Goal: Transaction & Acquisition: Purchase product/service

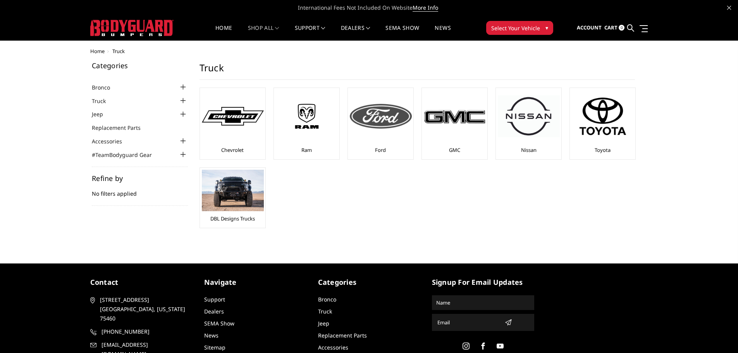
click at [377, 141] on div at bounding box center [381, 116] width 62 height 53
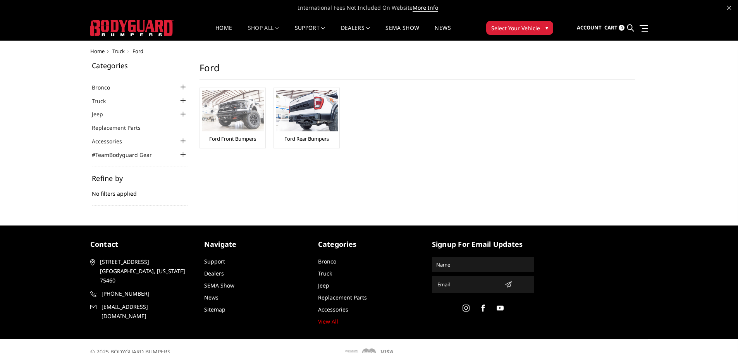
click at [248, 123] on img at bounding box center [233, 110] width 62 height 41
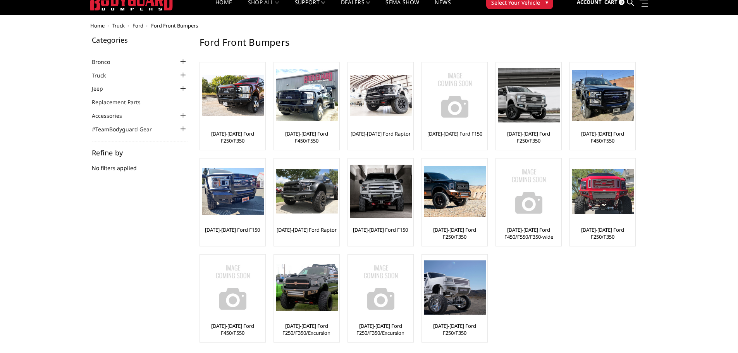
scroll to position [39, 0]
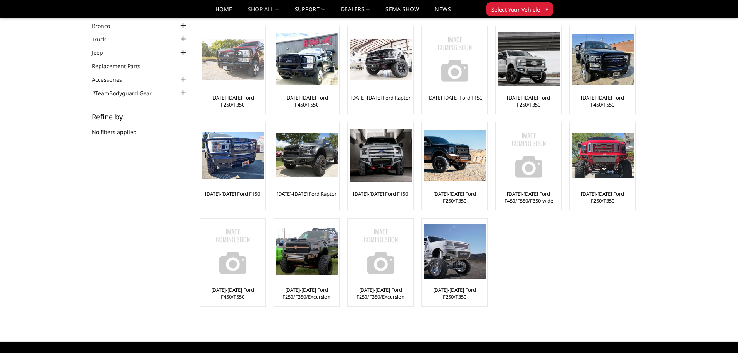
click at [238, 90] on div "[DATE]-[DATE] Ford F250/F350" at bounding box center [233, 70] width 62 height 84
click at [244, 70] on img at bounding box center [233, 59] width 62 height 41
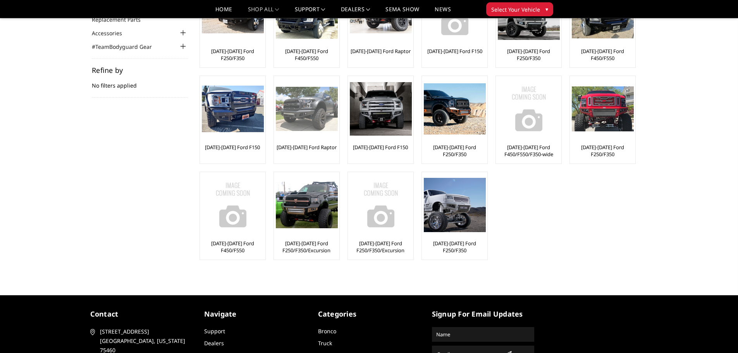
scroll to position [116, 0]
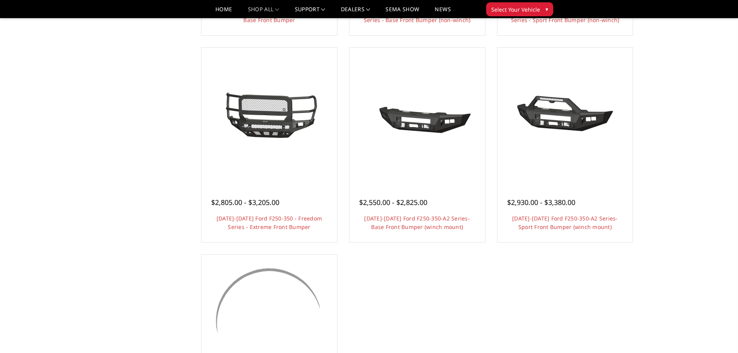
scroll to position [465, 0]
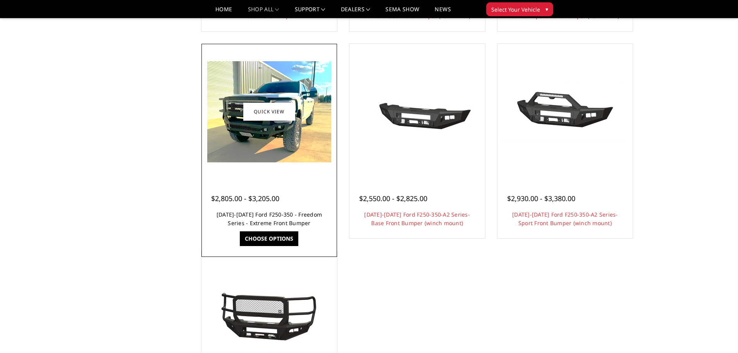
click at [272, 212] on link "2023-2025 Ford F250-350 - Freedom Series - Extreme Front Bumper" at bounding box center [269, 219] width 105 height 16
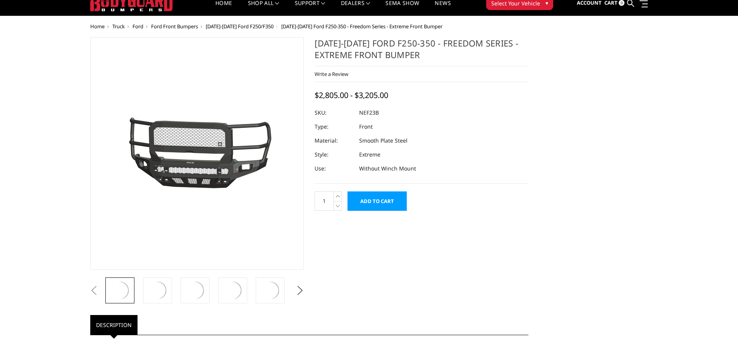
scroll to position [39, 0]
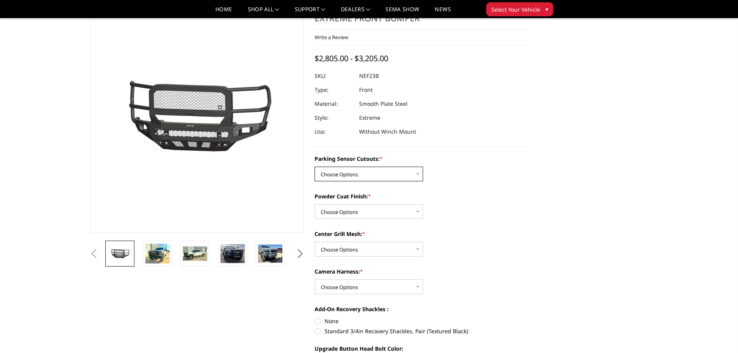
click at [366, 173] on select "Choose Options No - Without Parking Sensor Cutouts Yes - With Parking Sensor Cu…" at bounding box center [369, 174] width 108 height 15
select select "2583"
click at [315, 167] on select "Choose Options No - Without Parking Sensor Cutouts Yes - With Parking Sensor Cu…" at bounding box center [369, 174] width 108 height 15
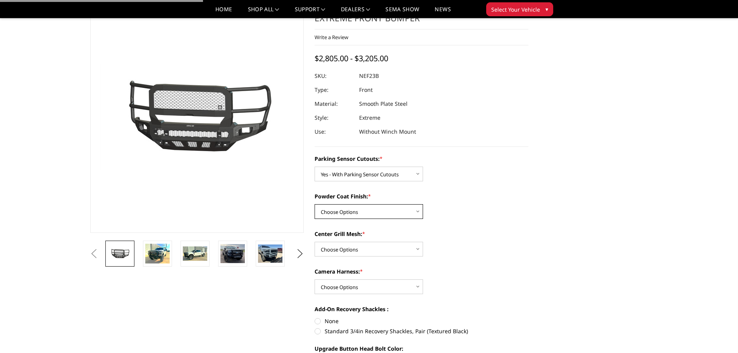
click at [363, 210] on select "Choose Options Bare Metal Textured Black Powder Coat" at bounding box center [369, 211] width 108 height 15
select select "2585"
click at [315, 204] on select "Choose Options Bare Metal Textured Black Powder Coat" at bounding box center [369, 211] width 108 height 15
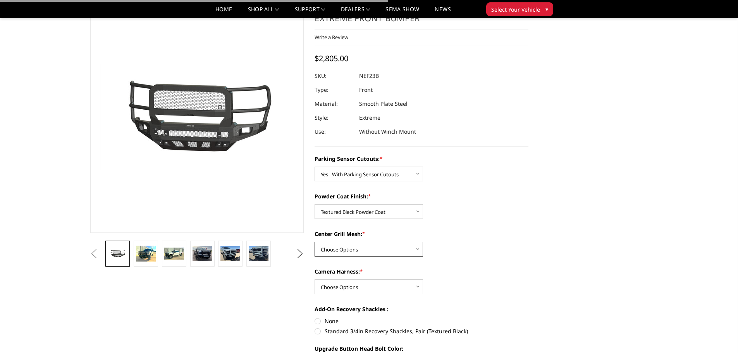
click at [360, 249] on select "Choose Options With Center Grill Mesh Without Center Grill Mesh" at bounding box center [369, 249] width 108 height 15
select select "2586"
click at [315, 242] on select "Choose Options With Center Grill Mesh Without Center Grill Mesh" at bounding box center [369, 249] width 108 height 15
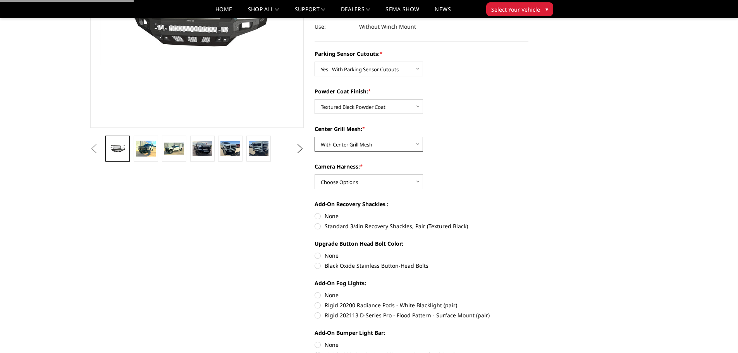
scroll to position [155, 0]
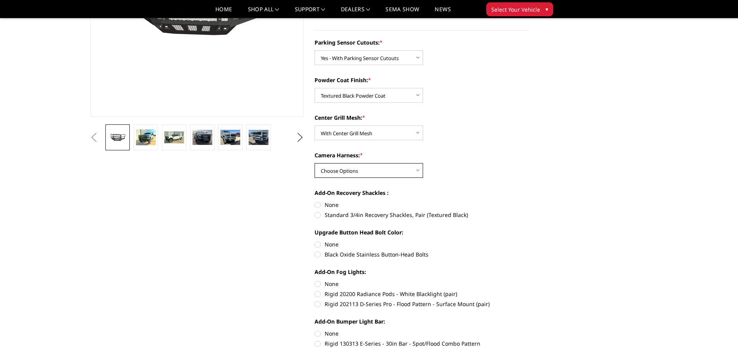
click at [361, 172] on select "Choose Options WITH Camera Harness WITHOUT Camera Harness" at bounding box center [369, 170] width 108 height 15
select select "2588"
click at [315, 163] on select "Choose Options WITH Camera Harness WITHOUT Camera Harness" at bounding box center [369, 170] width 108 height 15
click at [327, 204] on label "None" at bounding box center [422, 205] width 214 height 8
click at [315, 201] on input "None" at bounding box center [315, 201] width 0 height 0
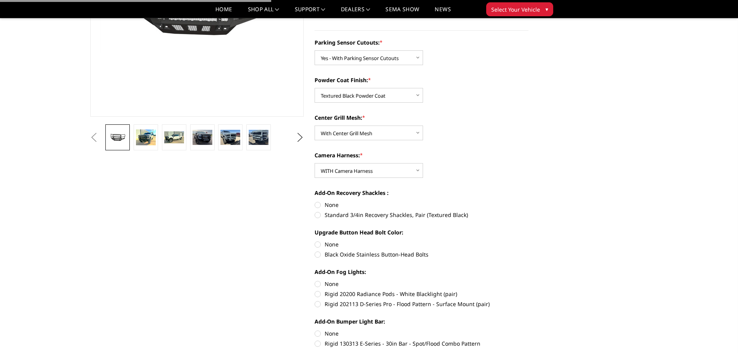
radio input "true"
click at [334, 257] on label "Black Oxide Stainless Button-Head Bolts" at bounding box center [422, 254] width 214 height 8
click at [529, 241] on input "Black Oxide Stainless Button-Head Bolts" at bounding box center [529, 240] width 0 height 0
radio input "true"
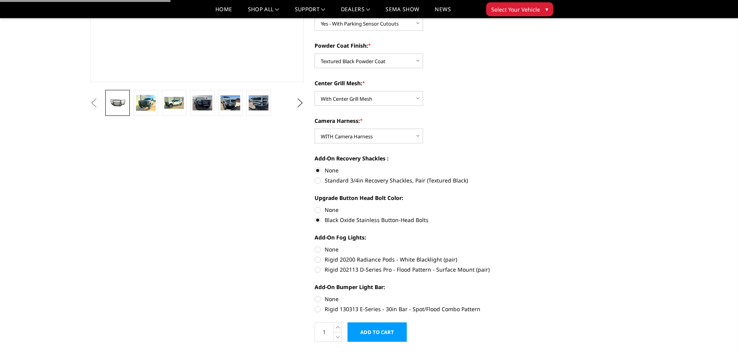
scroll to position [271, 0]
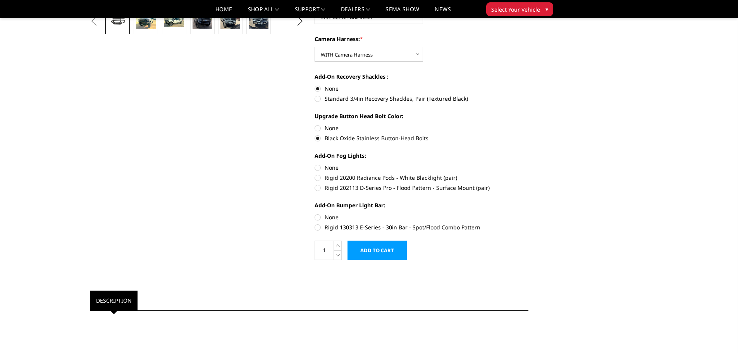
click at [357, 189] on label "Rigid 202113 D-Series Pro - Flood Pattern - Surface Mount (pair)" at bounding box center [422, 188] width 214 height 8
click at [529, 174] on input "Rigid 202113 D-Series Pro - Flood Pattern - Surface Mount (pair)" at bounding box center [529, 174] width 0 height 0
radio input "true"
click at [339, 231] on label "Rigid 130313 E-Series - 30in Bar - Spot/Flood Combo Pattern" at bounding box center [422, 227] width 214 height 8
click at [529, 213] on input "Rigid 130313 E-Series - 30in Bar - Spot/Flood Combo Pattern" at bounding box center [529, 213] width 0 height 0
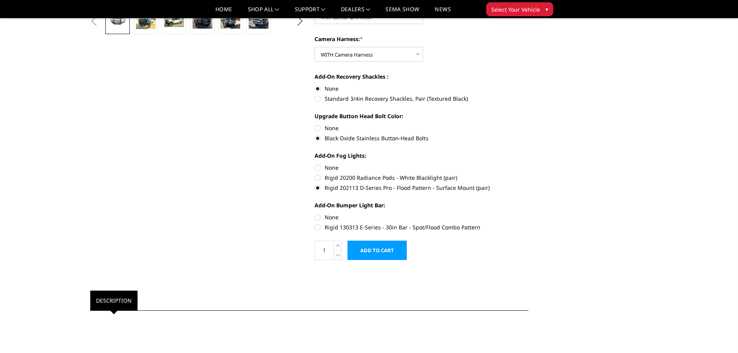
radio input "true"
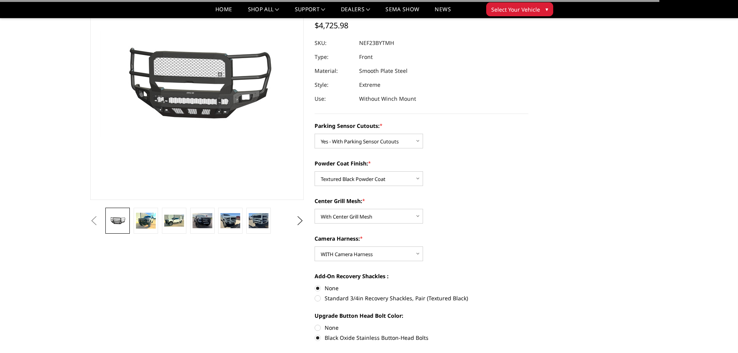
scroll to position [0, 0]
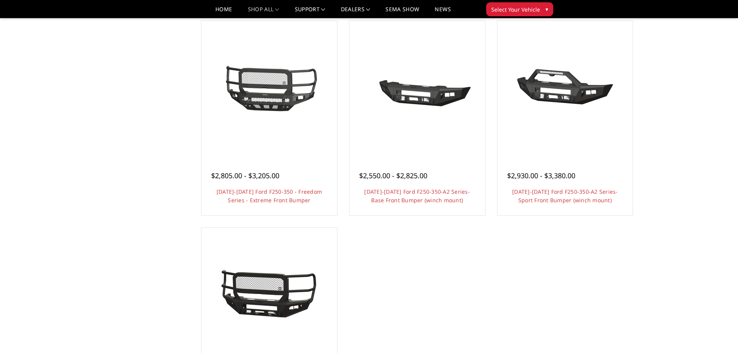
scroll to position [465, 0]
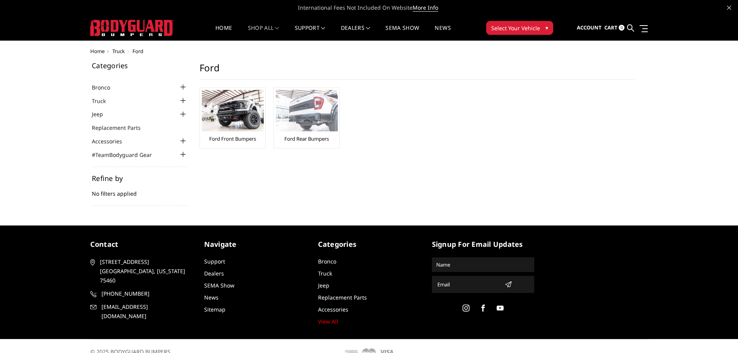
click at [318, 120] on img at bounding box center [307, 110] width 62 height 41
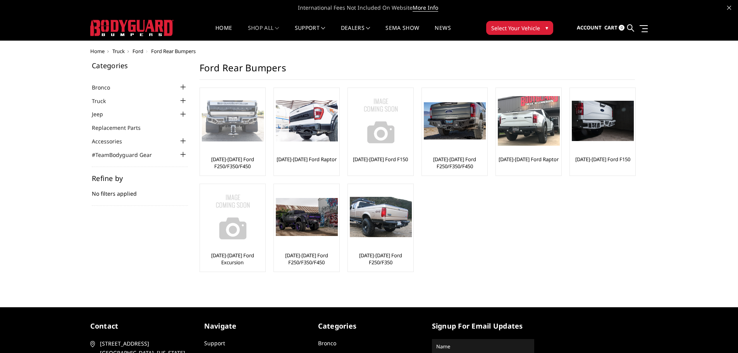
click at [232, 149] on div at bounding box center [233, 121] width 62 height 62
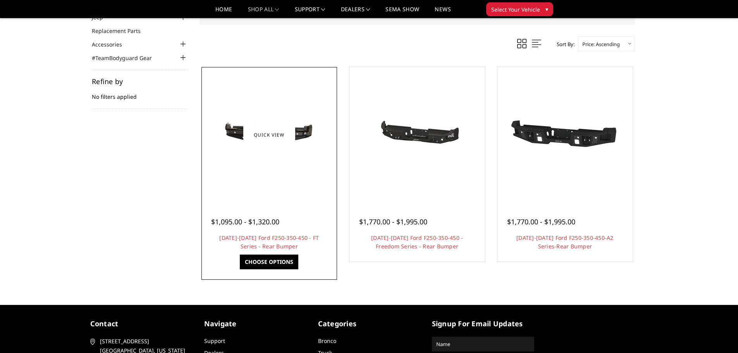
scroll to position [77, 0]
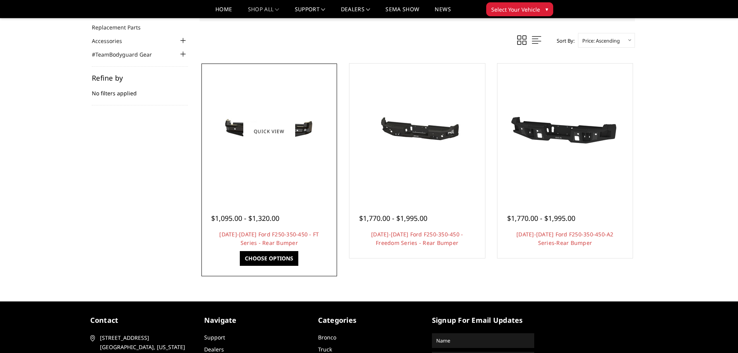
click at [260, 142] on img at bounding box center [269, 131] width 124 height 59
click at [290, 213] on div "$1,095.00 - $1,320.00" at bounding box center [251, 218] width 81 height 10
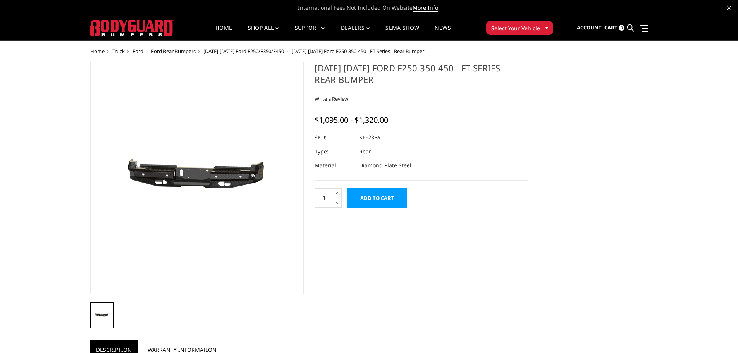
drag, startPoint x: 0, startPoint y: 0, endPoint x: 285, endPoint y: 237, distance: 370.6
click at [285, 237] on figure at bounding box center [197, 178] width 214 height 232
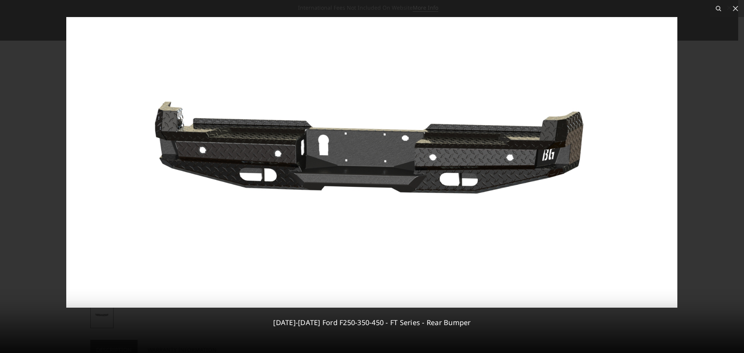
click at [714, 215] on div at bounding box center [372, 176] width 744 height 353
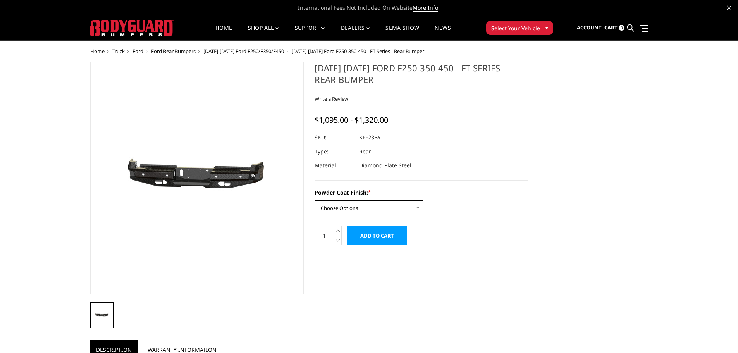
click at [405, 210] on select "Choose Options Bare Metal Gloss Black Powder Coat Textured Black Powder Coat" at bounding box center [369, 207] width 108 height 15
select select "3422"
click at [315, 200] on select "Choose Options Bare Metal Gloss Black Powder Coat Textured Black Powder Coat" at bounding box center [369, 207] width 108 height 15
